Goal: Information Seeking & Learning: Learn about a topic

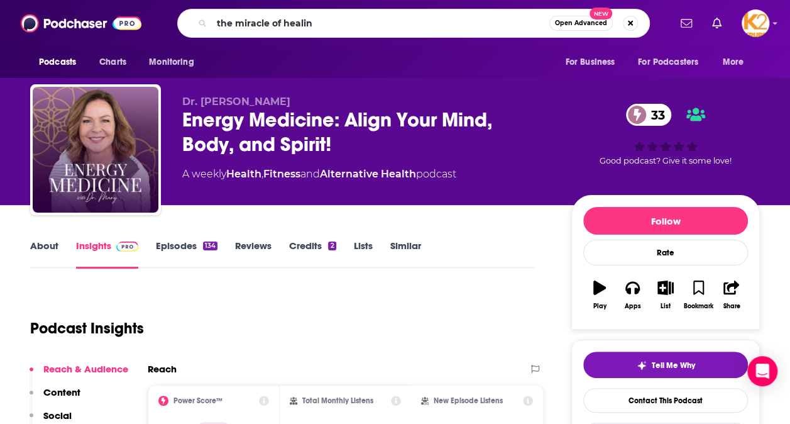
type input "the miracle of healing"
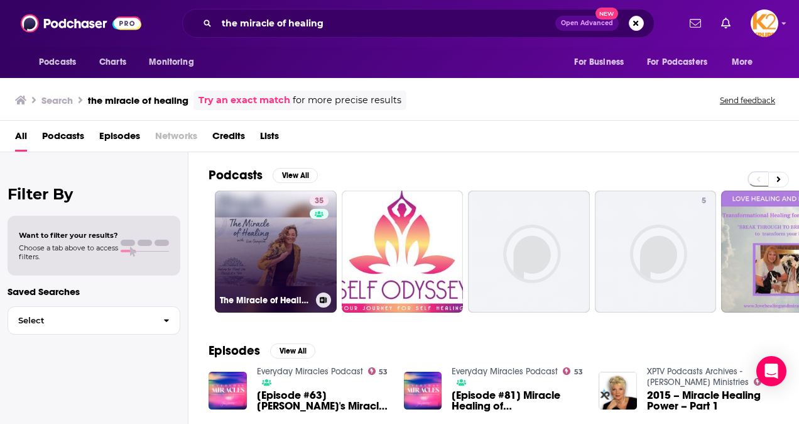
click at [260, 254] on link "35 The Miracle of Healing with [PERSON_NAME]" at bounding box center [276, 251] width 122 height 122
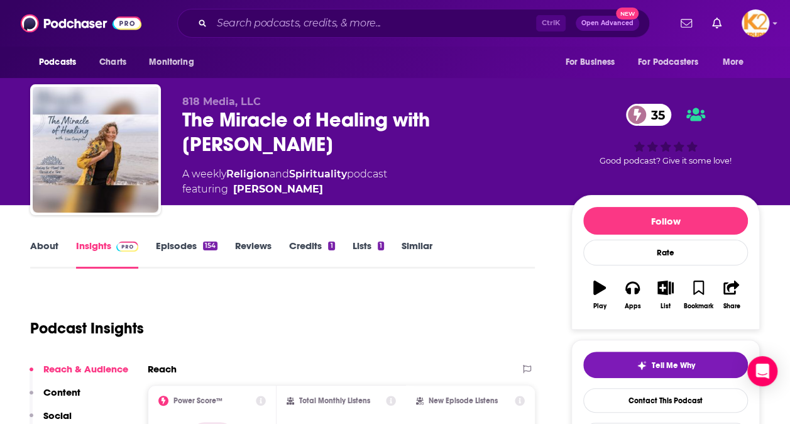
click at [42, 243] on link "About" at bounding box center [44, 253] width 28 height 29
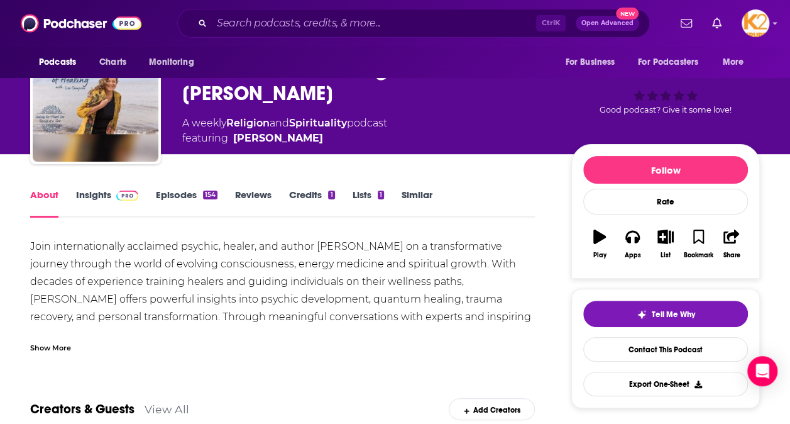
scroll to position [63, 0]
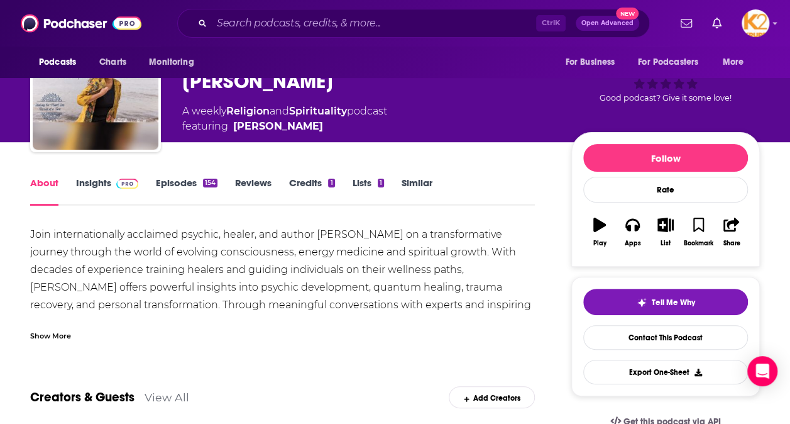
click at [50, 333] on div "Show More" at bounding box center [50, 335] width 41 height 12
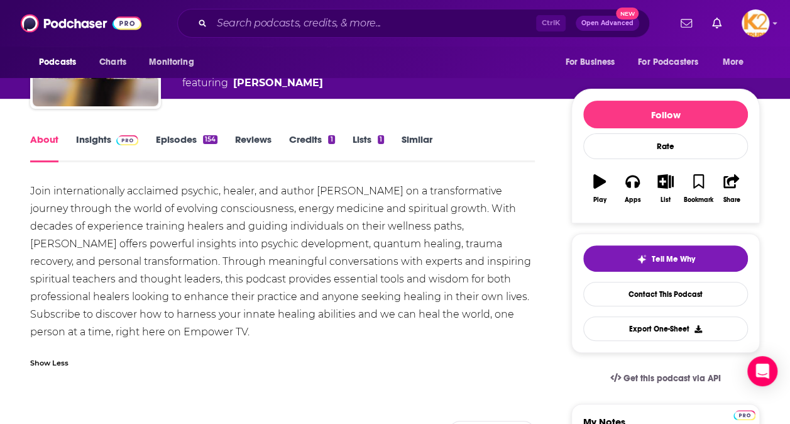
scroll to position [126, 0]
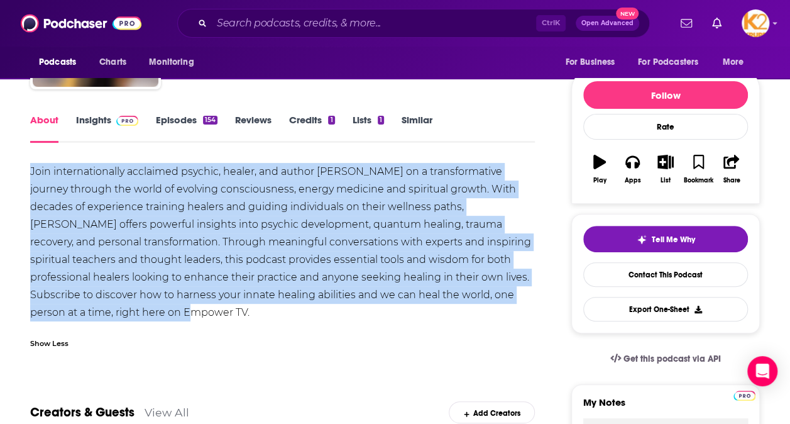
drag, startPoint x: 58, startPoint y: 312, endPoint x: 5, endPoint y: 179, distance: 142.7
copy div "Join internationally acclaimed psychic, healer, and author [PERSON_NAME] on a t…"
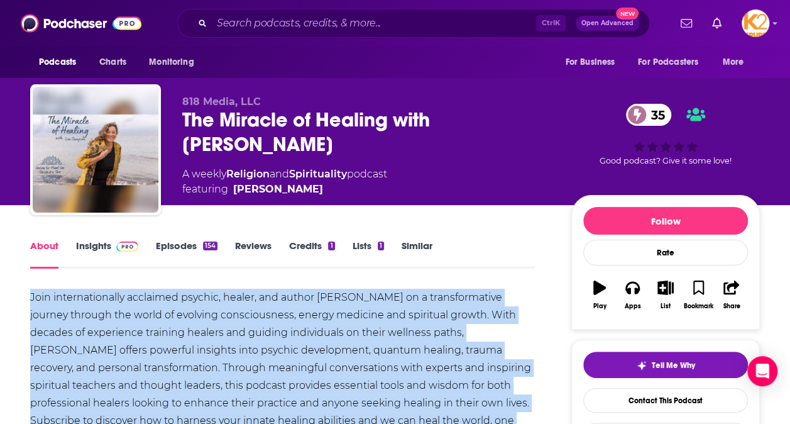
click at [38, 251] on link "About" at bounding box center [44, 253] width 28 height 29
click at [171, 239] on link "Episodes 154" at bounding box center [187, 253] width 62 height 29
